Goal: Task Accomplishment & Management: Complete application form

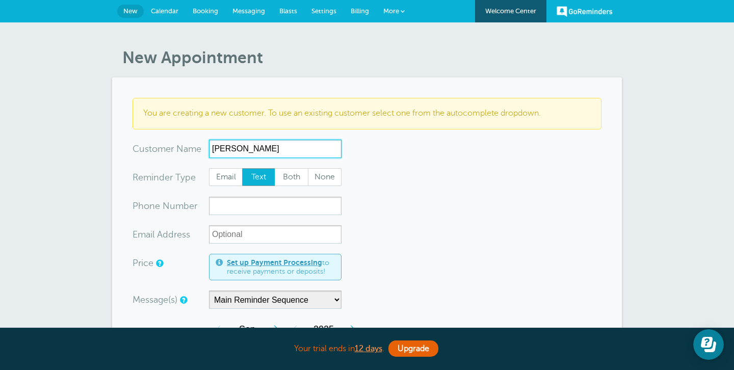
type input "Élisée Lousseth"
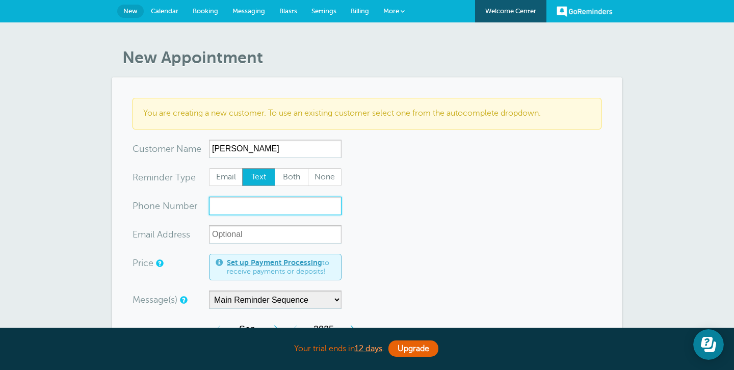
click at [243, 212] on input "xxx-no-autofill" at bounding box center [275, 206] width 132 height 18
click at [267, 208] on input "xxx-no-autofill" at bounding box center [275, 206] width 132 height 18
paste input "873-456-1601"
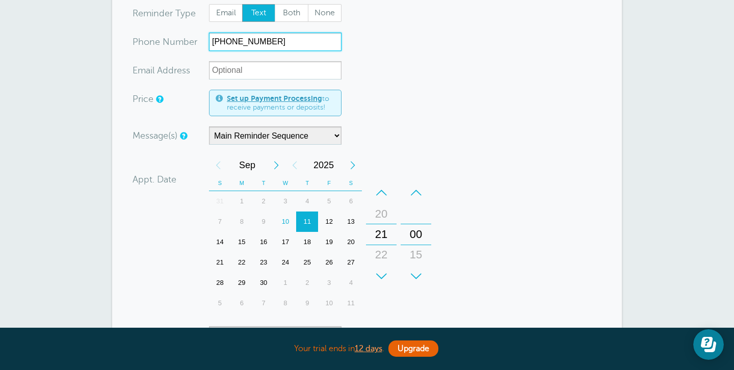
scroll to position [167, 0]
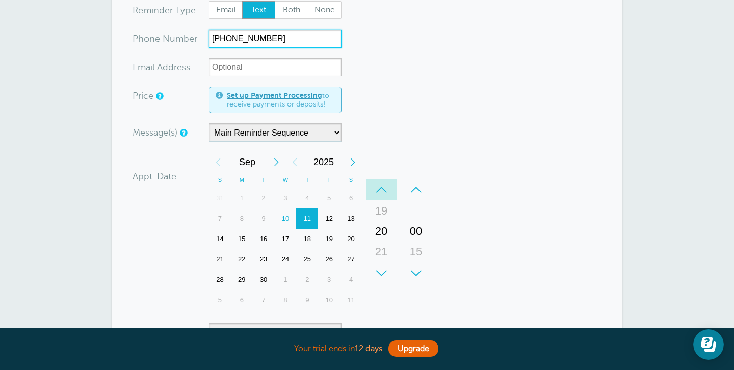
click at [383, 188] on div "–" at bounding box center [381, 189] width 31 height 20
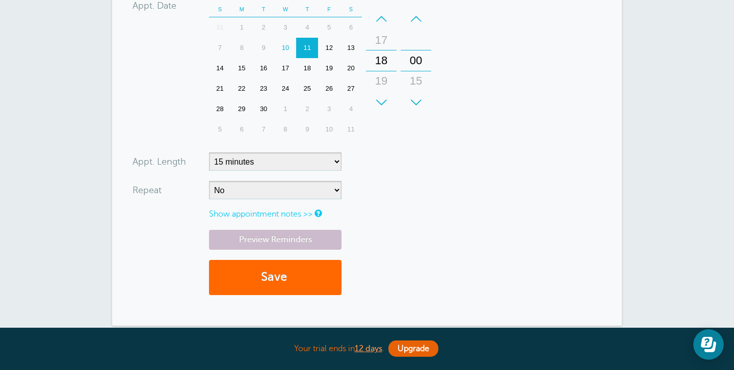
scroll to position [339, 0]
type input "873-456-1601"
click at [284, 279] on button "Save" at bounding box center [275, 276] width 132 height 35
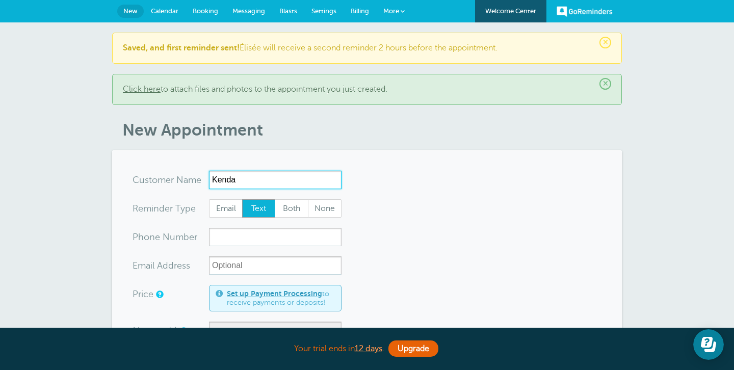
type input "Kenda"
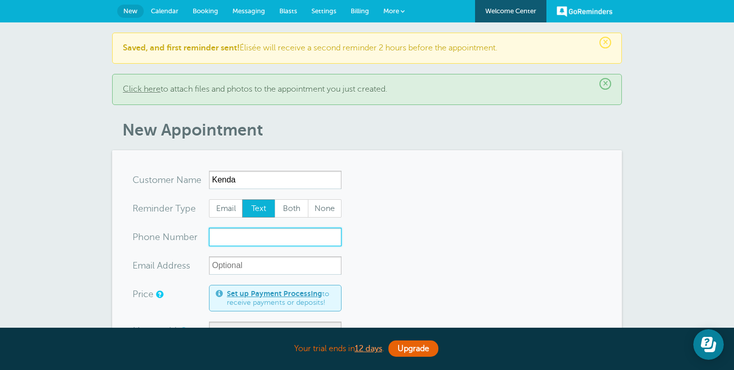
click at [234, 235] on input "xxx-no-autofill" at bounding box center [275, 237] width 132 height 18
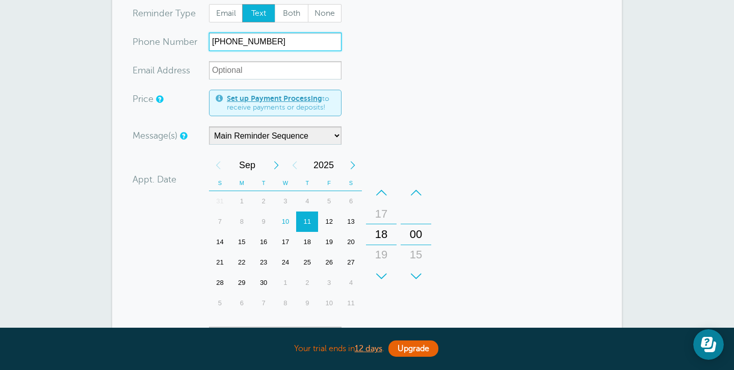
scroll to position [194, 0]
click at [287, 244] on div "17" at bounding box center [286, 243] width 22 height 20
click at [385, 215] on div "17" at bounding box center [381, 215] width 24 height 20
click at [385, 215] on div "16" at bounding box center [381, 215] width 24 height 20
click at [385, 205] on div "15" at bounding box center [381, 194] width 24 height 20
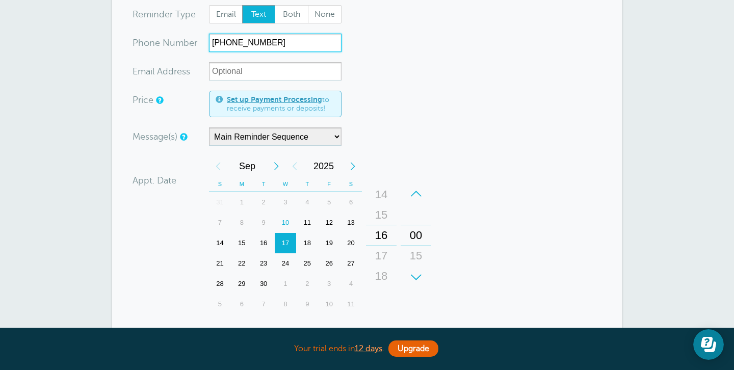
click at [385, 215] on div "15" at bounding box center [381, 215] width 24 height 20
click at [385, 215] on div "14" at bounding box center [381, 215] width 24 height 20
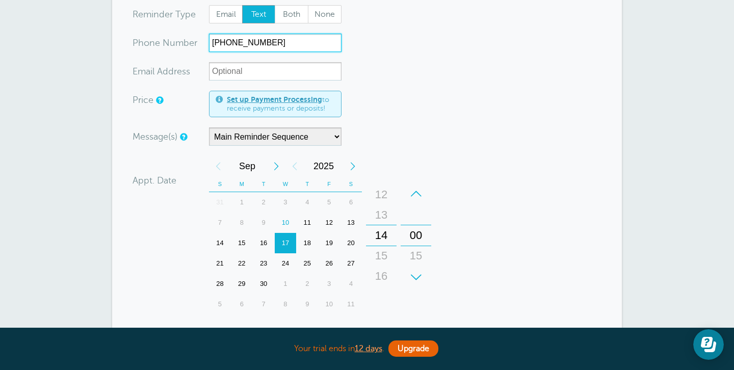
click at [385, 215] on div "13" at bounding box center [381, 215] width 24 height 20
click at [385, 215] on div "12" at bounding box center [381, 215] width 24 height 20
click at [385, 215] on div "11" at bounding box center [381, 215] width 24 height 20
click at [385, 215] on div "10" at bounding box center [381, 215] width 24 height 20
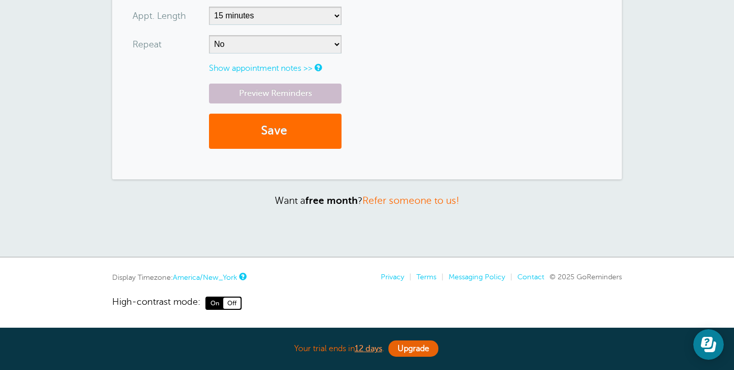
scroll to position [515, 0]
type input "613-769-1525"
click at [285, 141] on button "Save" at bounding box center [275, 131] width 132 height 35
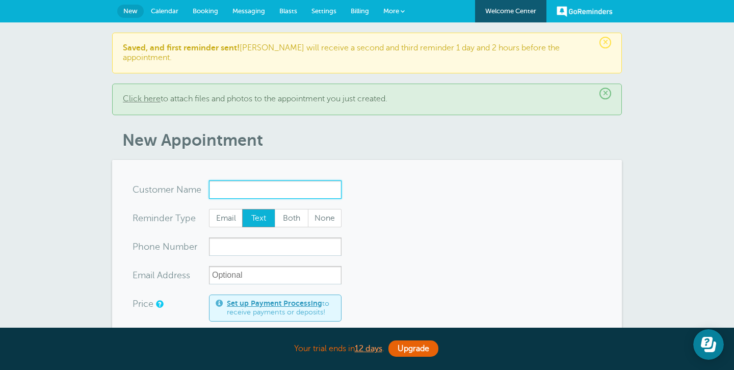
click at [242, 180] on input "x-no-autofill" at bounding box center [275, 189] width 132 height 18
paste input "[PERSON_NAME]"
type input "[PERSON_NAME]"
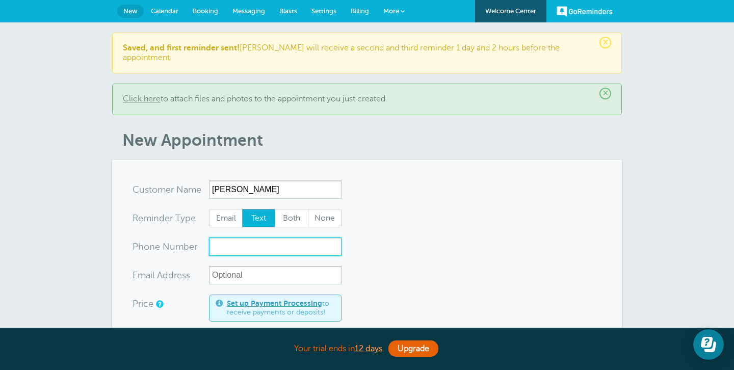
click at [248, 237] on input "xxx-no-autofill" at bounding box center [275, 246] width 132 height 18
paste input "[PHONE_NUMBER]"
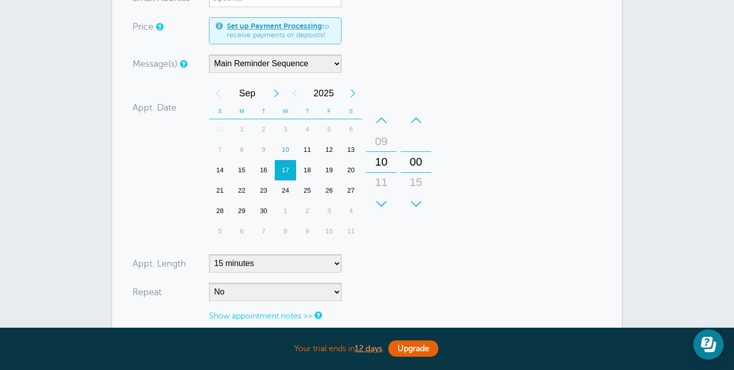
scroll to position [277, 0]
click at [309, 140] on div "11" at bounding box center [307, 150] width 22 height 20
click at [384, 194] on div "+" at bounding box center [381, 204] width 31 height 20
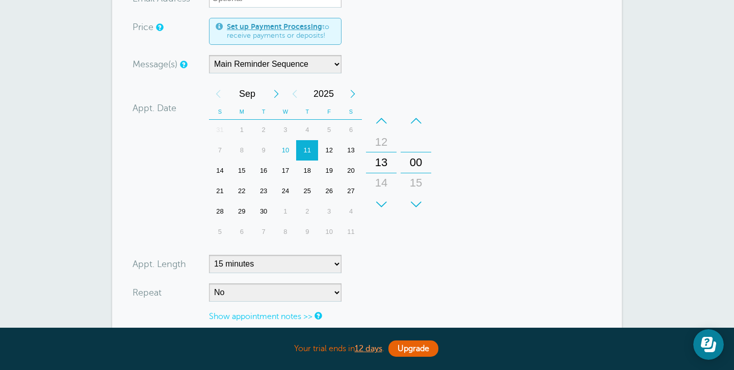
click at [384, 194] on div "+" at bounding box center [381, 204] width 31 height 20
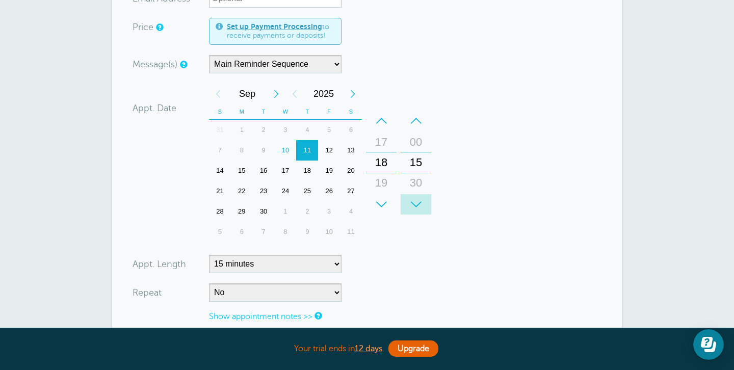
click at [416, 194] on div "+" at bounding box center [415, 204] width 31 height 20
click at [418, 194] on div "+" at bounding box center [415, 204] width 31 height 20
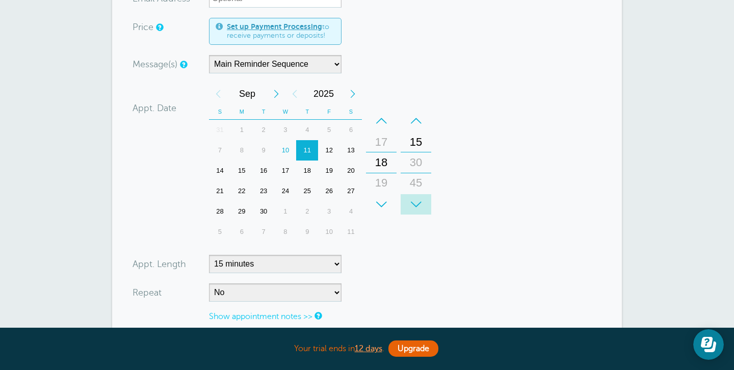
click at [418, 194] on div "+" at bounding box center [415, 204] width 31 height 20
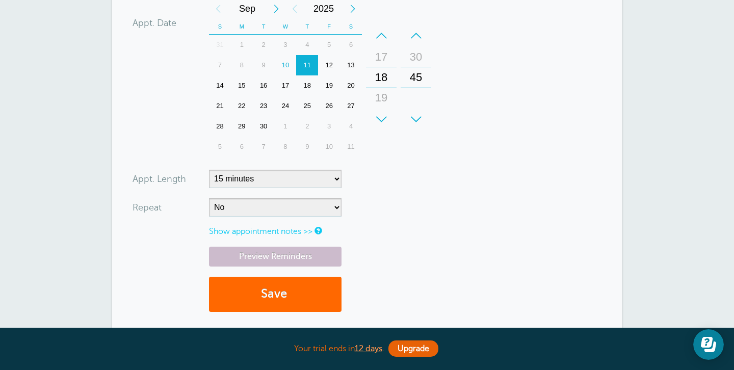
scroll to position [366, 0]
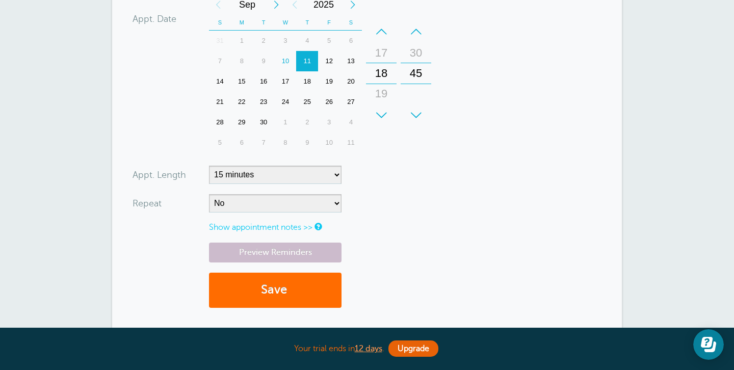
type input "[PHONE_NUMBER]"
click at [302, 284] on button "Save" at bounding box center [275, 290] width 132 height 35
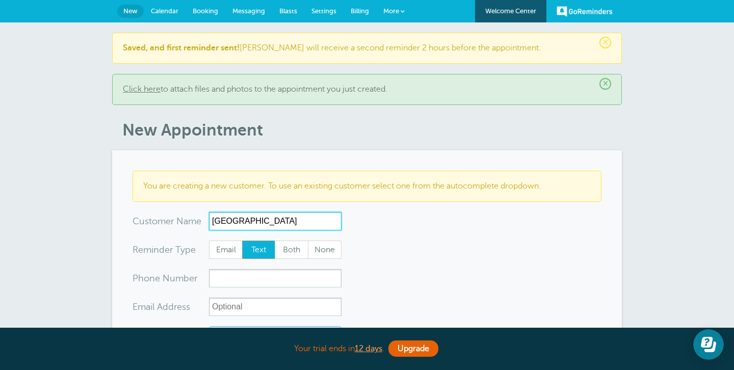
type input "Kenia"
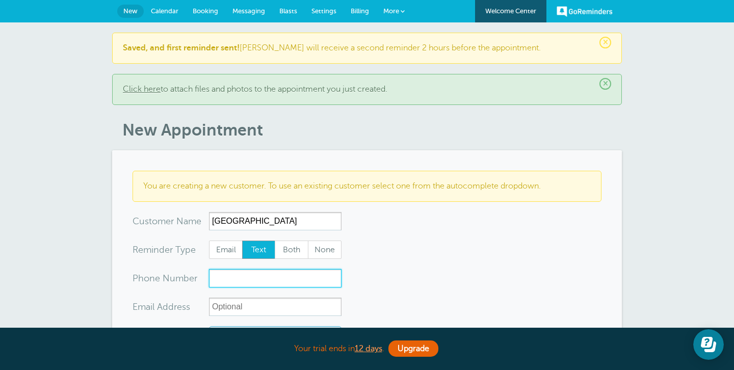
click at [228, 278] on input "xxx-no-autofill" at bounding box center [275, 278] width 132 height 18
paste input "8733541618"
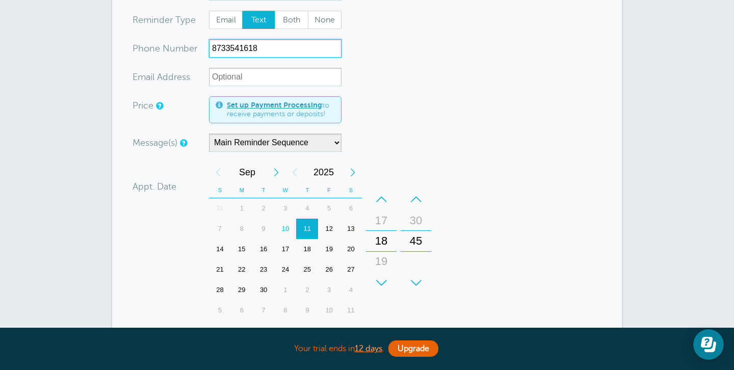
scroll to position [236, 0]
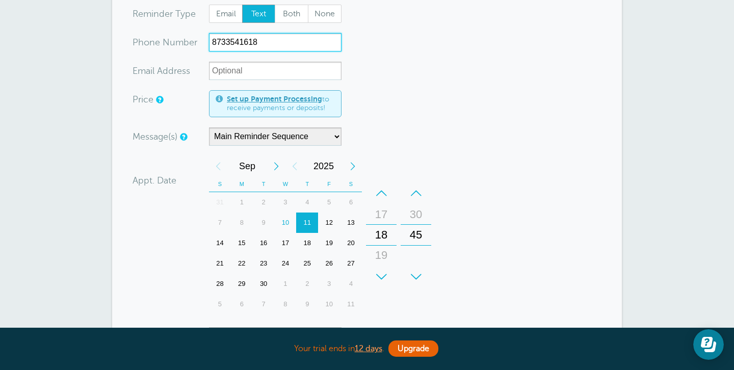
click at [347, 222] on div "13" at bounding box center [351, 222] width 22 height 20
click at [382, 194] on div "–" at bounding box center [381, 193] width 31 height 20
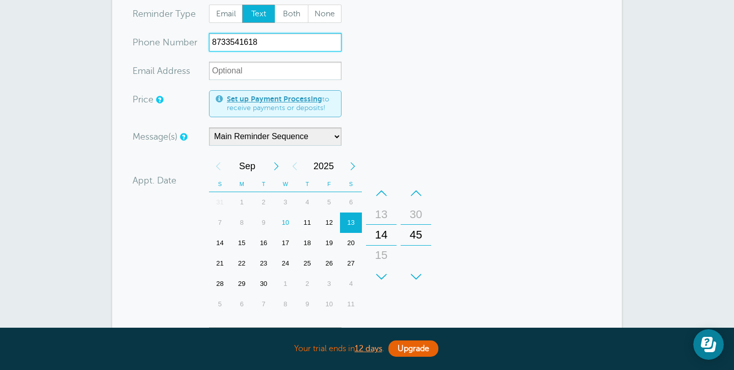
click at [382, 194] on div "–" at bounding box center [381, 193] width 31 height 20
click at [414, 194] on div "–" at bounding box center [415, 193] width 31 height 20
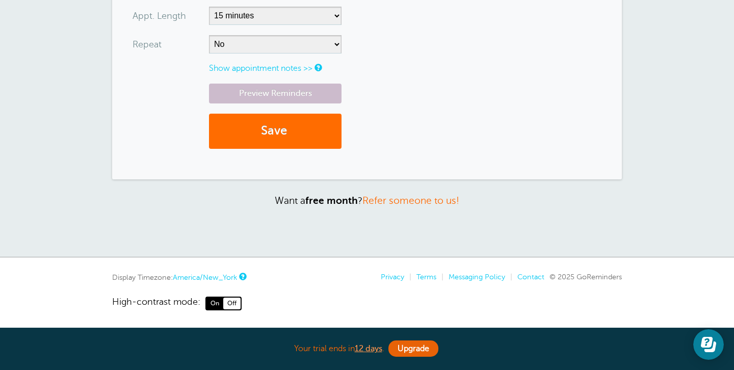
scroll to position [556, 0]
type input "8733541618"
click at [300, 143] on button "Save" at bounding box center [275, 131] width 132 height 35
